Goal: Transaction & Acquisition: Book appointment/travel/reservation

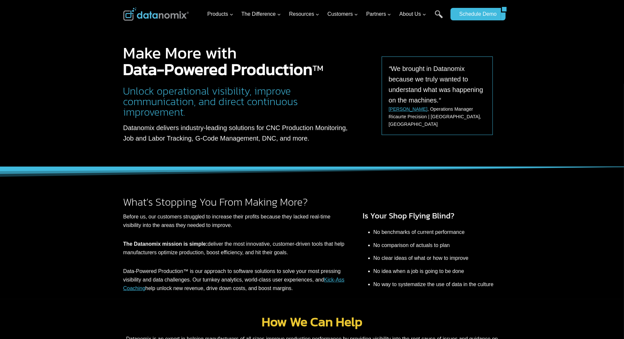
click at [35, 63] on div at bounding box center [312, 83] width 624 height 167
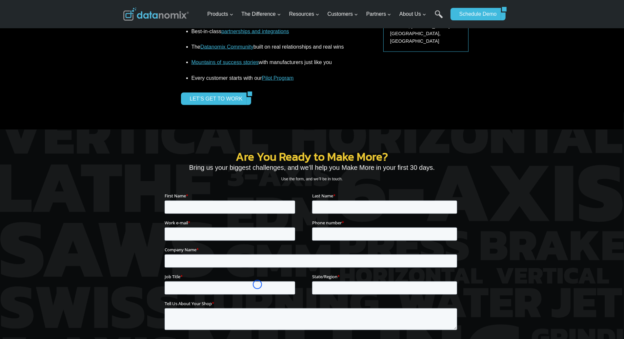
scroll to position [827, 0]
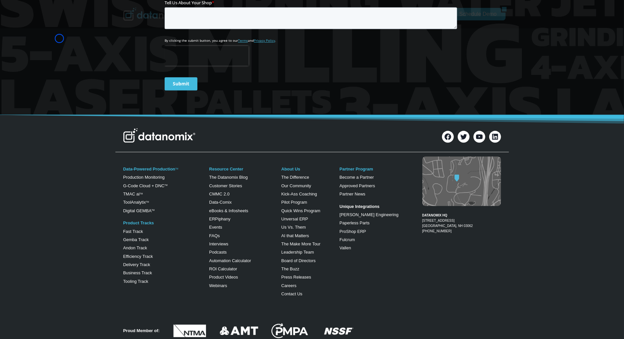
scroll to position [1168, 0]
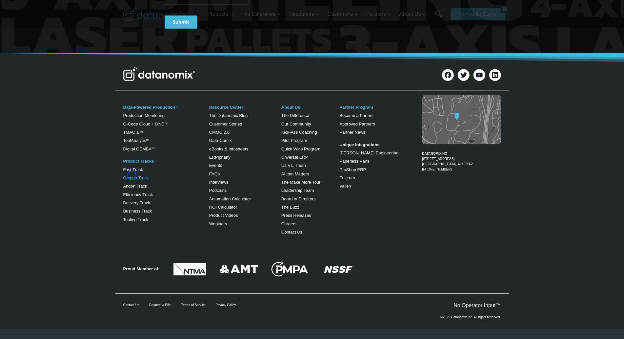
click at [132, 175] on link "Gemba Track" at bounding box center [136, 177] width 26 height 5
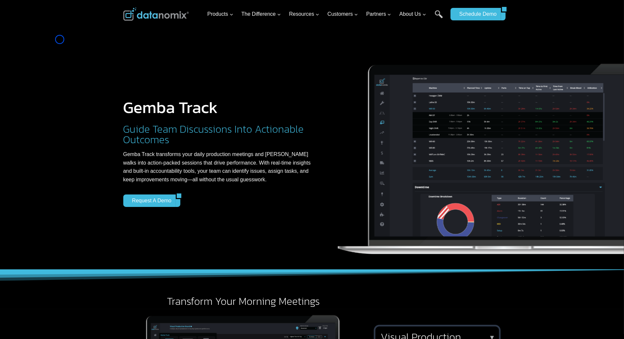
click at [60, 39] on div at bounding box center [312, 134] width 624 height 269
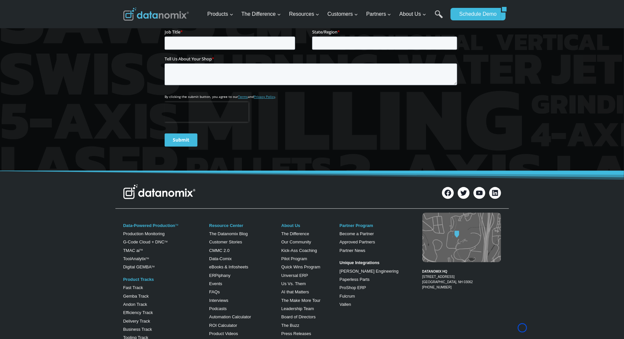
scroll to position [1202, 0]
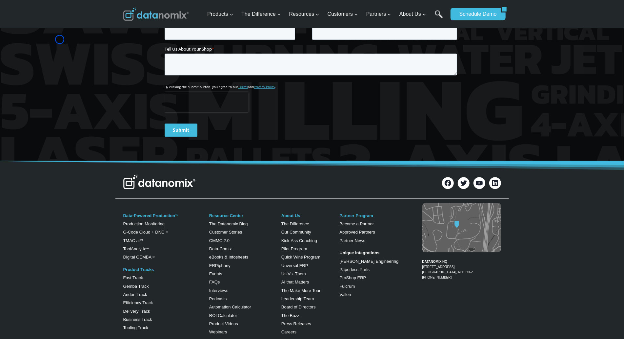
click at [60, 39] on div at bounding box center [312, 25] width 624 height 271
click at [39, 37] on div at bounding box center [312, 25] width 624 height 271
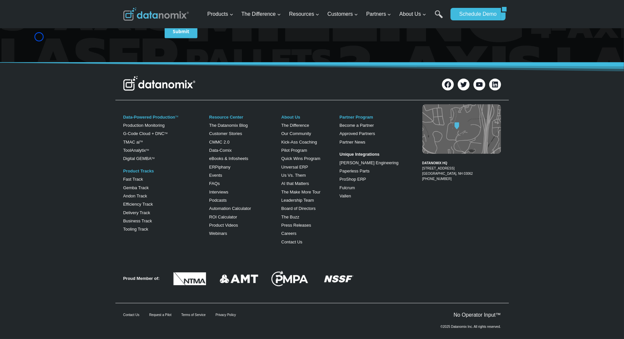
scroll to position [1303, 0]
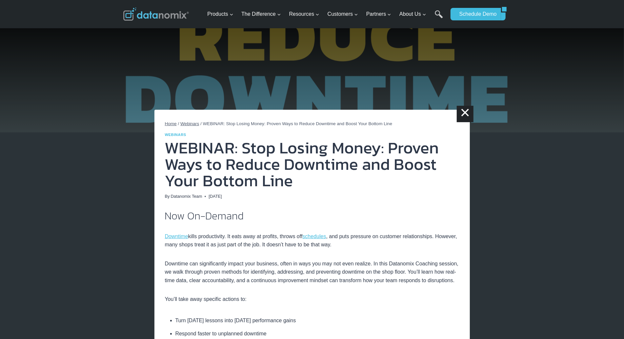
click at [58, 48] on img at bounding box center [312, 66] width 624 height 132
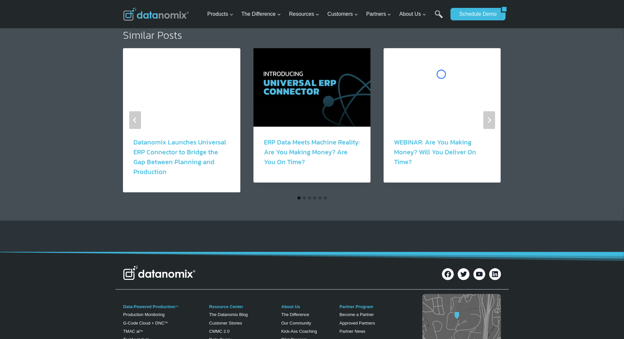
scroll to position [638, 0]
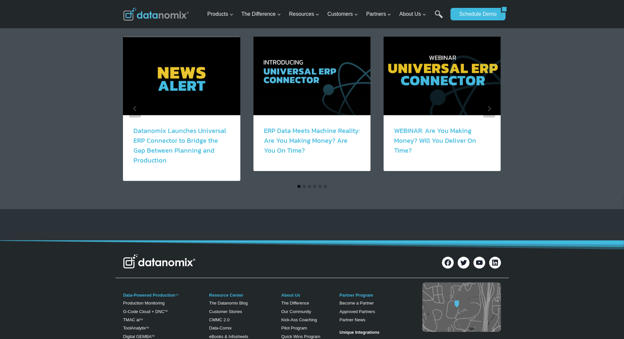
click at [58, 48] on div "Similar Posts Press Releases Datanomix Launches Universal ERP Connector to Brid…" at bounding box center [312, 104] width 624 height 209
click at [34, 59] on div "Similar Posts Press Releases Datanomix Launches Universal ERP Connector to Brid…" at bounding box center [312, 104] width 624 height 209
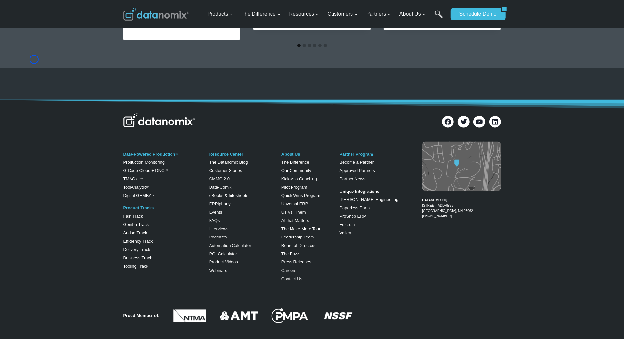
scroll to position [833, 0]
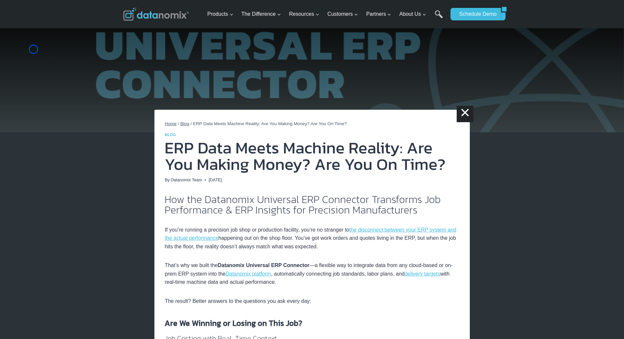
click at [33, 49] on img at bounding box center [312, 66] width 624 height 132
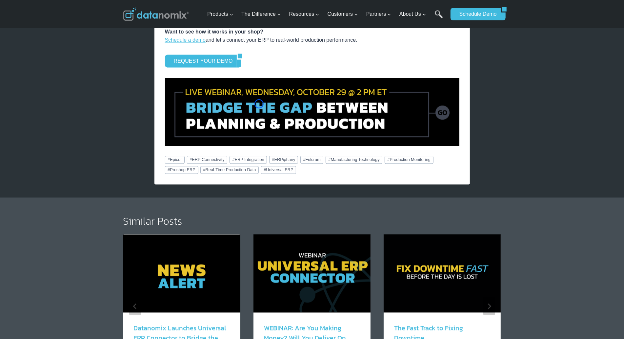
scroll to position [921, 0]
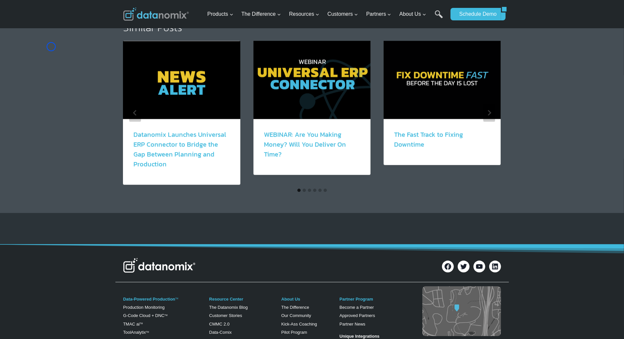
click at [51, 47] on div "Similar Posts Press Releases Datanomix Launches Universal ERP Connector to Brid…" at bounding box center [312, 108] width 624 height 209
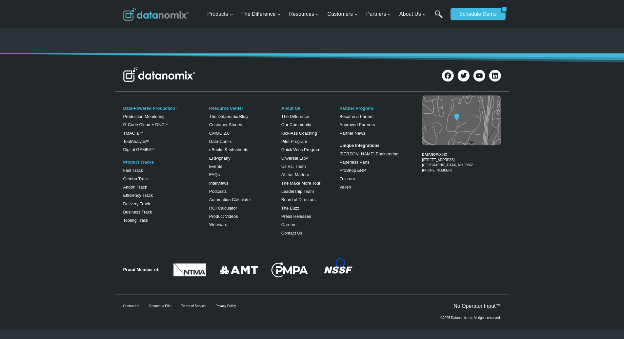
click at [341, 263] on img at bounding box center [338, 269] width 32 height 17
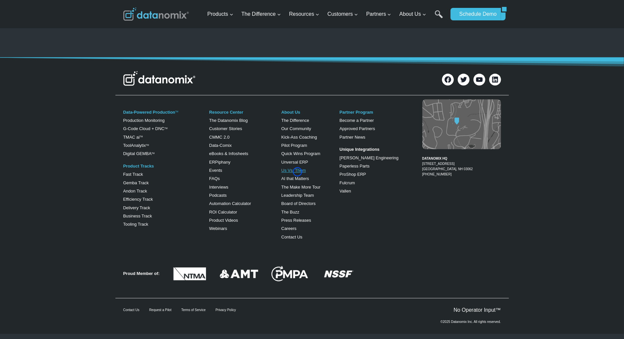
click at [298, 172] on link "Us Vs. Them" at bounding box center [294, 170] width 25 height 5
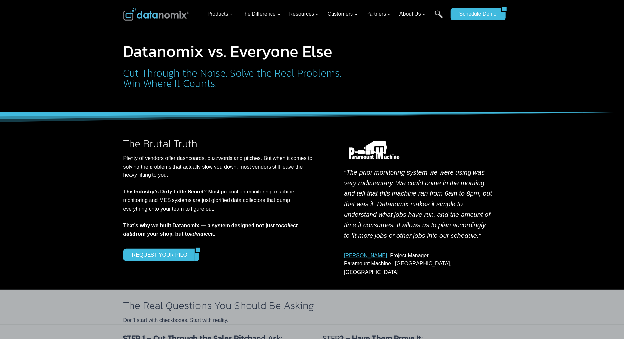
click at [58, 40] on div at bounding box center [312, 56] width 624 height 112
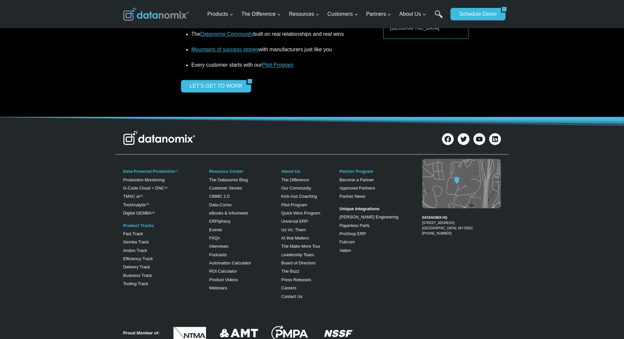
scroll to position [1024, 0]
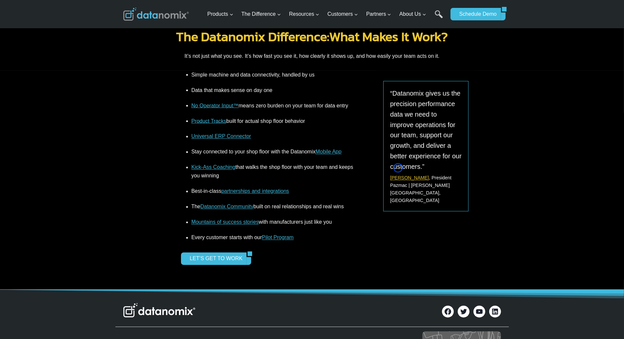
click at [398, 175] on link "Tim Walls" at bounding box center [409, 177] width 39 height 5
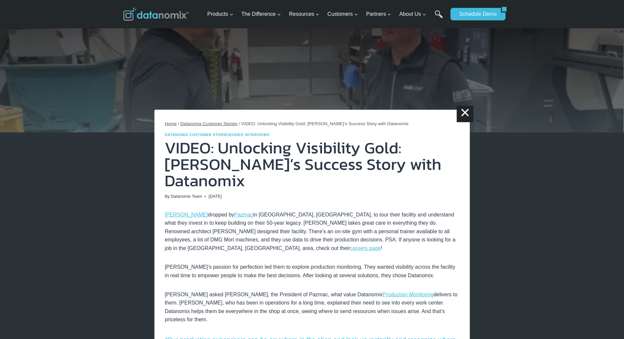
click at [39, 43] on img at bounding box center [312, 66] width 624 height 132
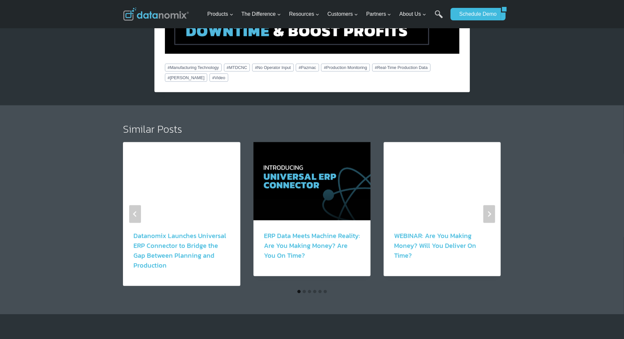
scroll to position [797, 0]
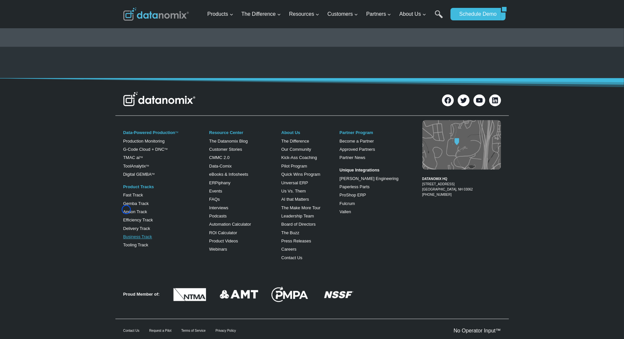
click at [126, 234] on link "Business Track" at bounding box center [137, 236] width 29 height 5
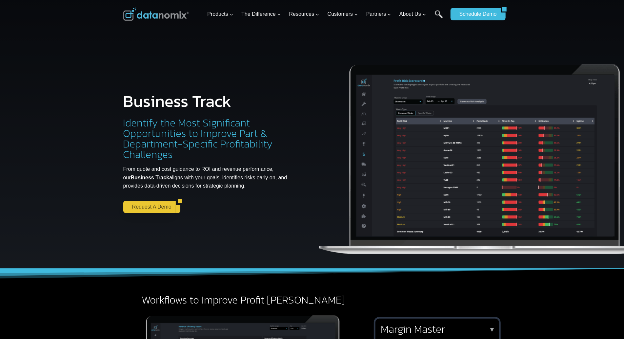
click at [126, 209] on link "Request a Demo" at bounding box center [149, 206] width 53 height 12
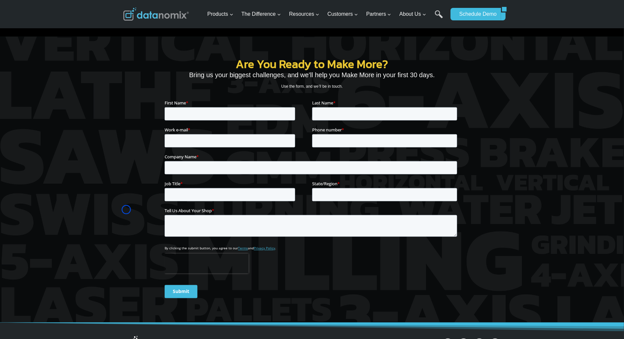
scroll to position [708, 0]
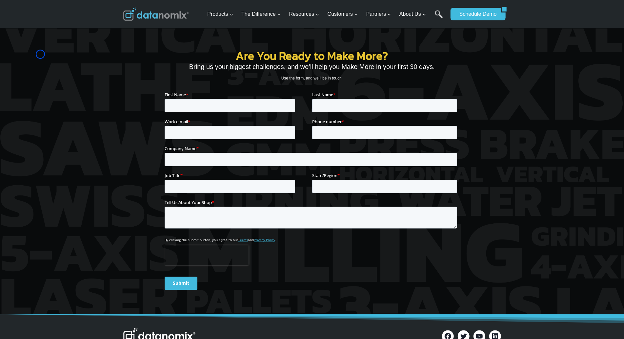
click at [40, 54] on div at bounding box center [312, 171] width 624 height 285
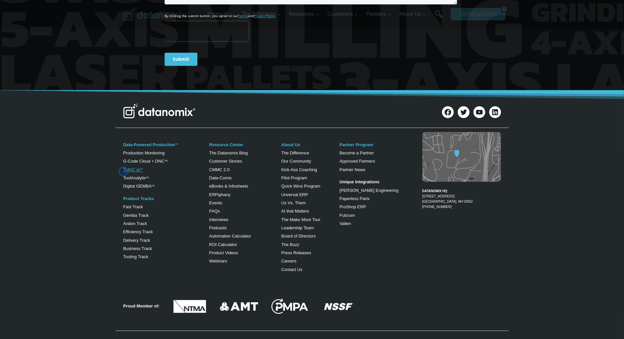
click at [123, 171] on link "TMAC ai TM" at bounding box center [133, 169] width 20 height 5
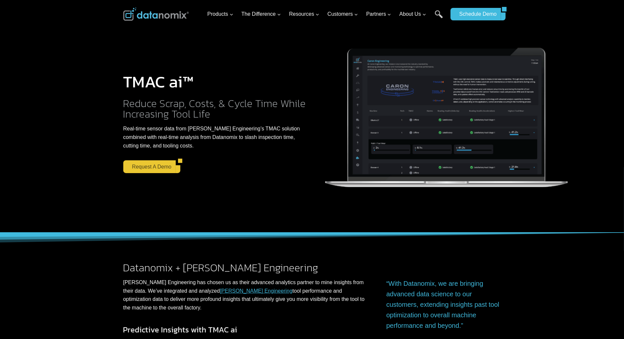
click at [123, 171] on link "Request a Demo" at bounding box center [149, 166] width 53 height 12
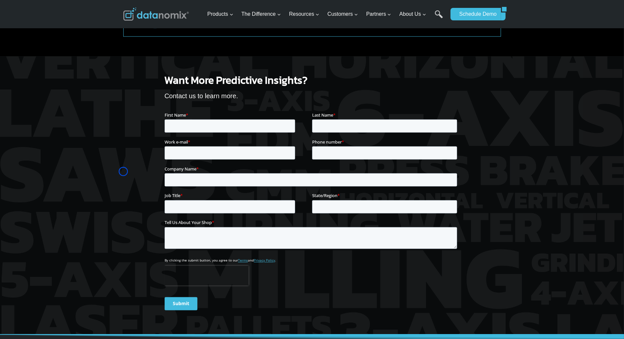
scroll to position [768, 0]
